Goal: Task Accomplishment & Management: Manage account settings

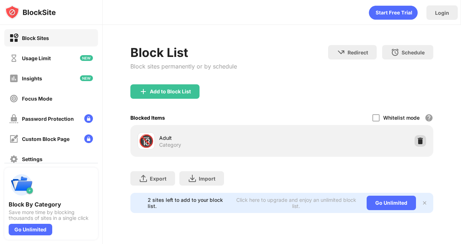
click at [419, 143] on img at bounding box center [419, 140] width 7 height 7
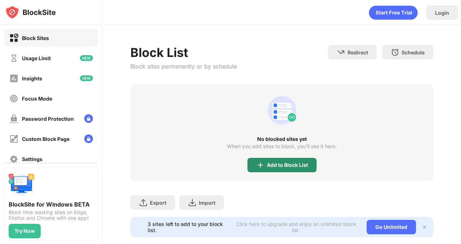
click at [285, 161] on div "Add to Block List" at bounding box center [281, 165] width 69 height 14
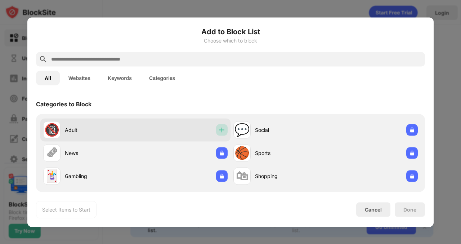
click at [218, 128] on img at bounding box center [221, 129] width 7 height 7
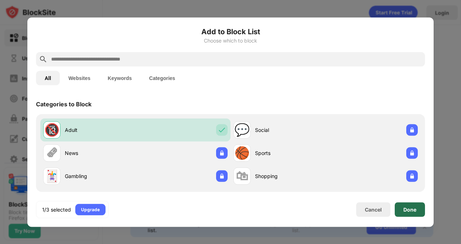
click at [409, 213] on div "Done" at bounding box center [410, 209] width 30 height 14
